Goal: Check status: Check status

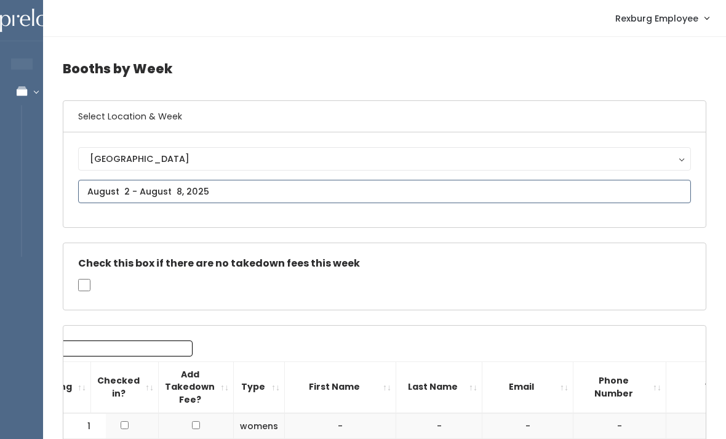
click at [295, 191] on input "text" at bounding box center [384, 191] width 613 height 23
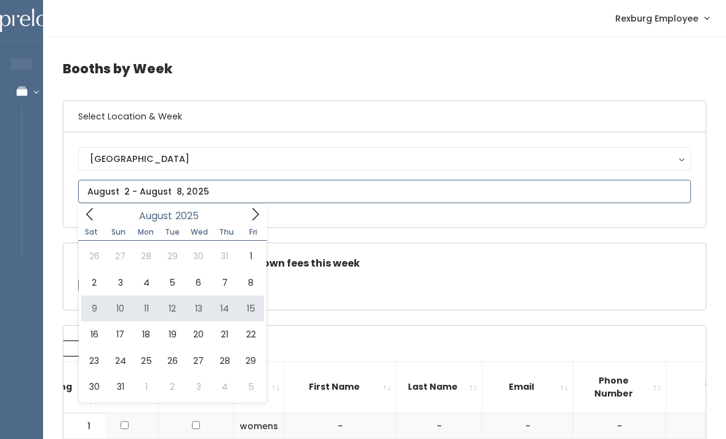
type input "[DATE] to [DATE]"
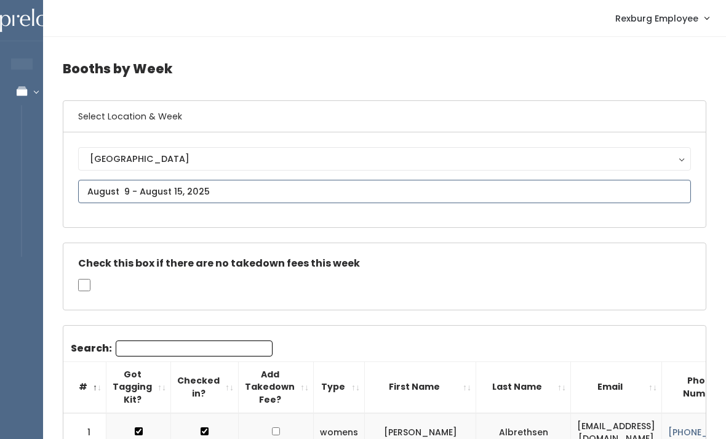
click at [409, 189] on input "text" at bounding box center [384, 191] width 613 height 23
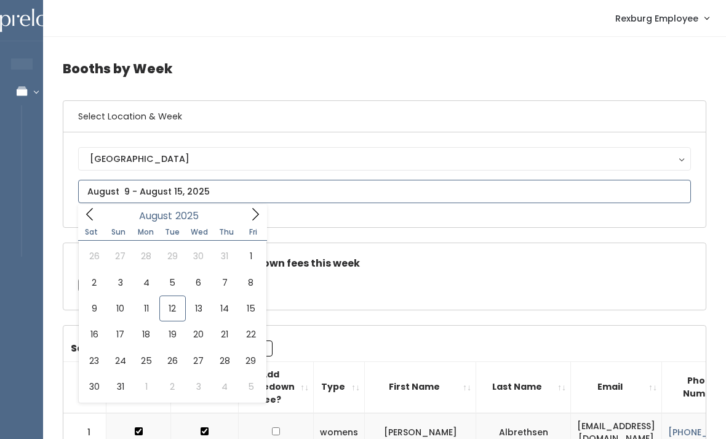
type input "August 16 to August 22"
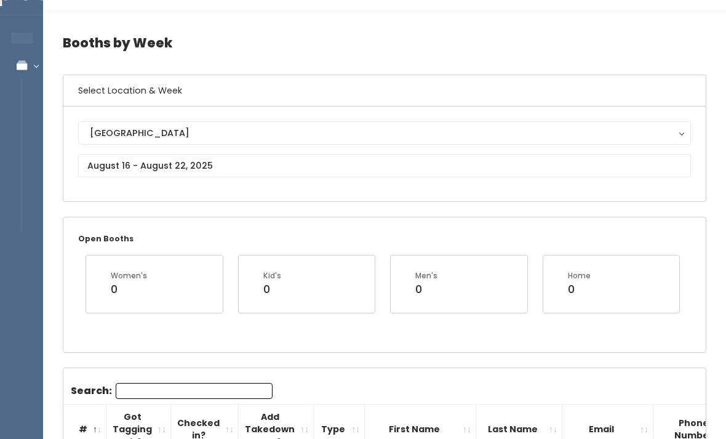
scroll to position [28, 0]
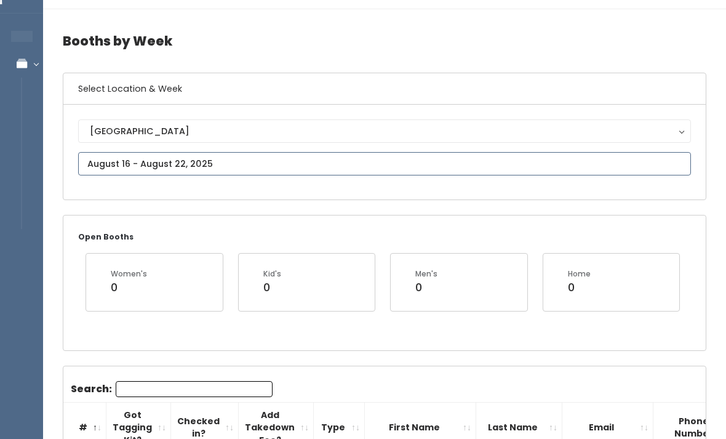
click at [405, 165] on input "text" at bounding box center [384, 163] width 613 height 23
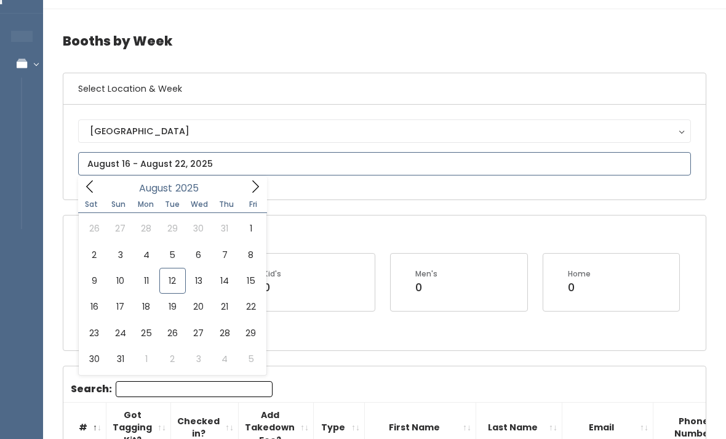
type input "August 23 to August 29"
